Goal: Information Seeking & Learning: Learn about a topic

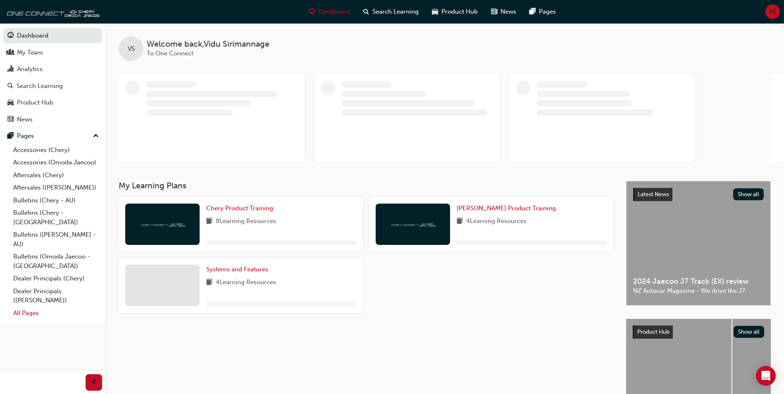
click at [19, 307] on link "All Pages" at bounding box center [56, 313] width 92 height 13
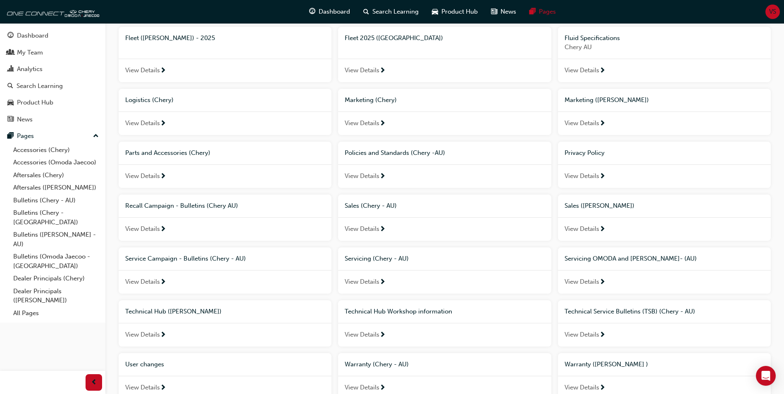
scroll to position [380, 0]
click at [415, 310] on span "Technical Hub Workshop information" at bounding box center [398, 310] width 107 height 7
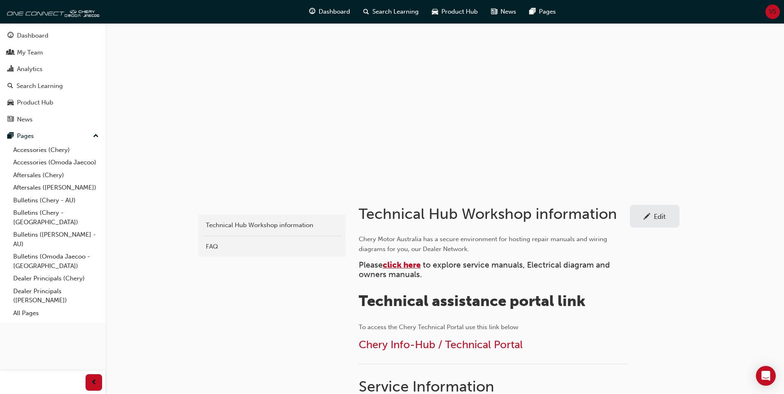
click at [403, 267] on span "click here" at bounding box center [402, 265] width 38 height 10
